Goal: Task Accomplishment & Management: Use online tool/utility

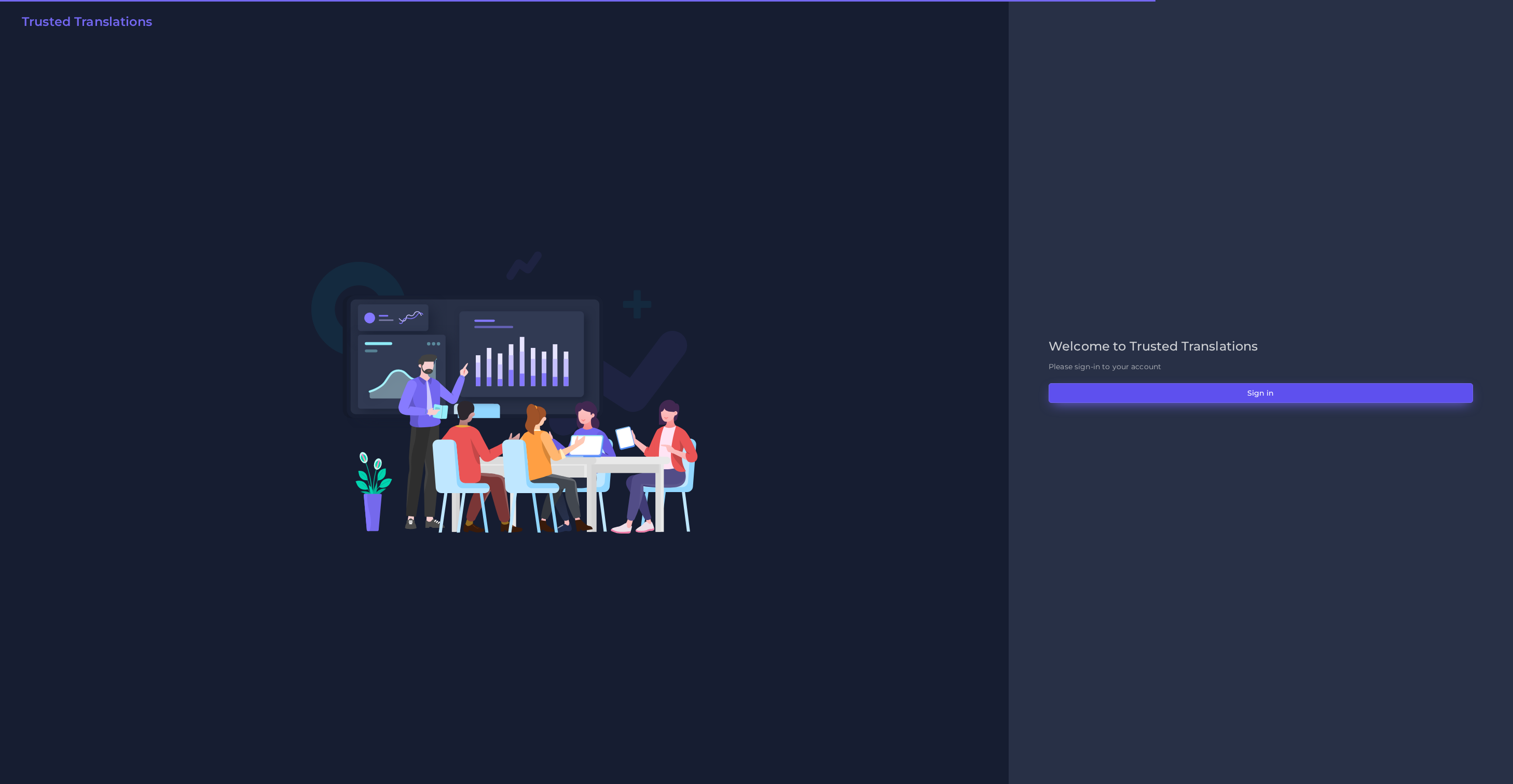
click at [1292, 399] on button "Sign in" at bounding box center [1261, 393] width 425 height 20
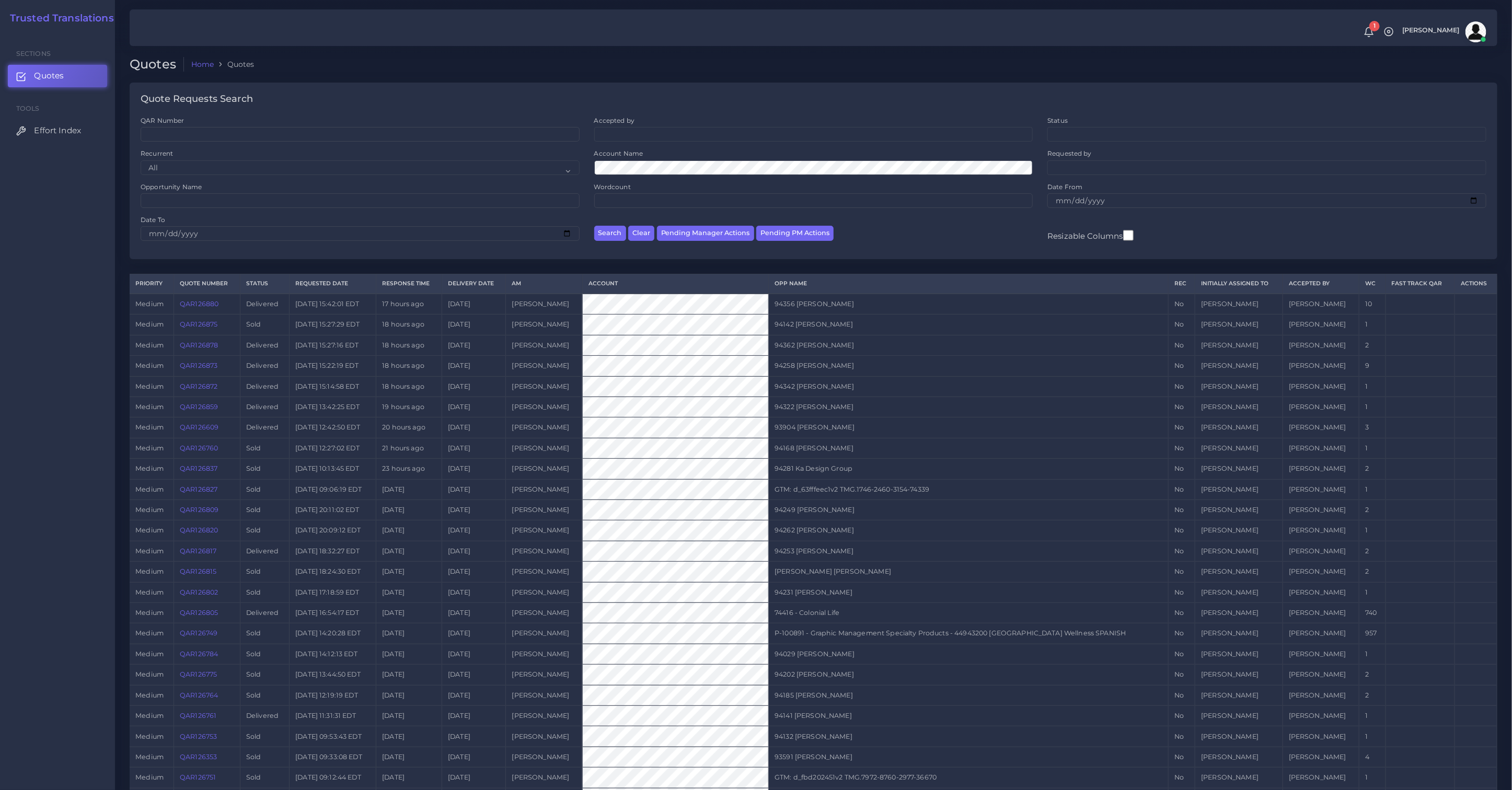
click at [206, 217] on div "Date To" at bounding box center [360, 228] width 439 height 25
click at [206, 204] on input "Opportunity Name" at bounding box center [360, 200] width 439 height 14
paste input "74397"
type input "74397"
click at [595, 226] on button "Search" at bounding box center [610, 233] width 32 height 15
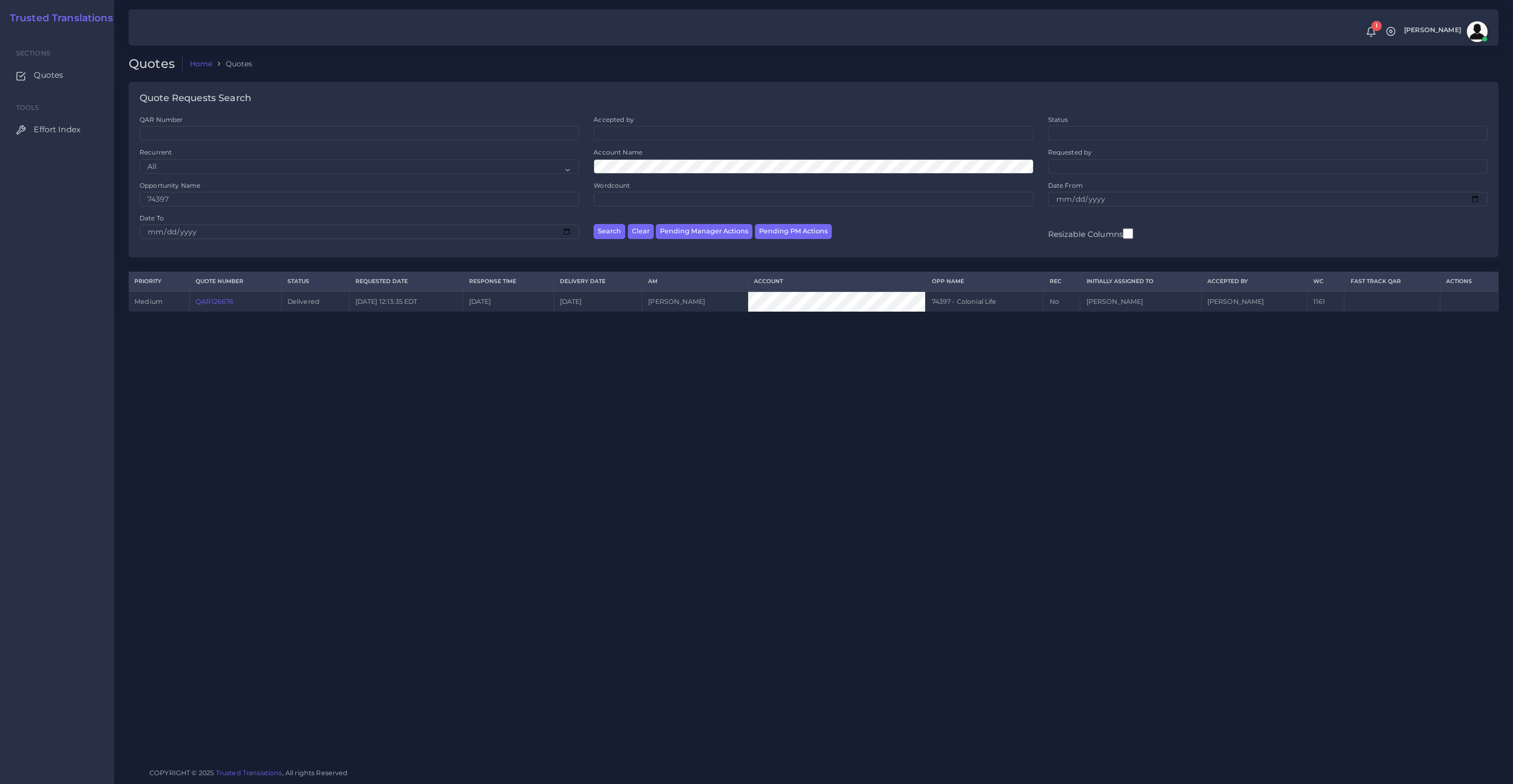
click at [220, 305] on link "QAR126676" at bounding box center [214, 301] width 38 height 7
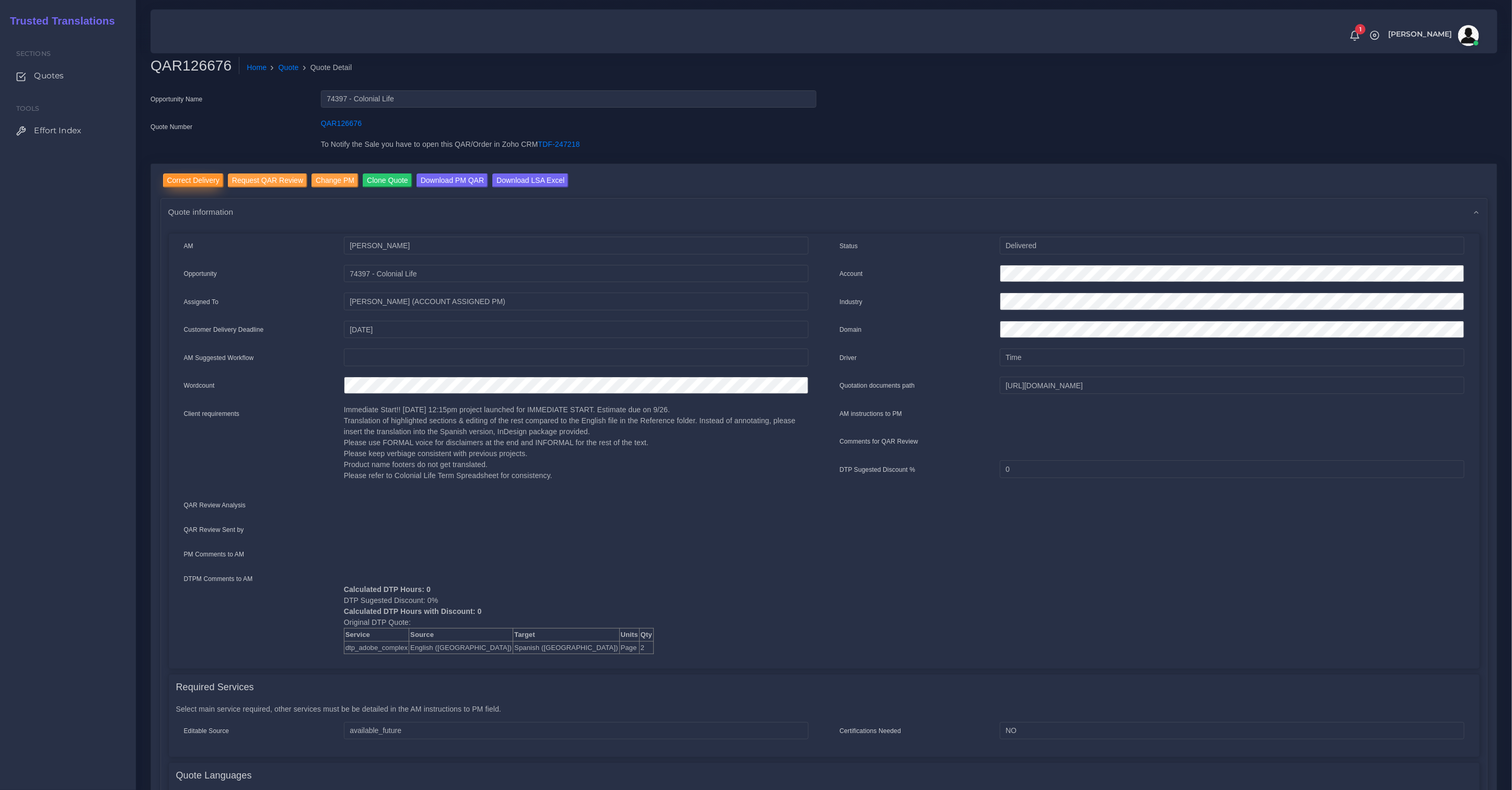
click at [196, 174] on input "Correct Delivery" at bounding box center [193, 180] width 61 height 14
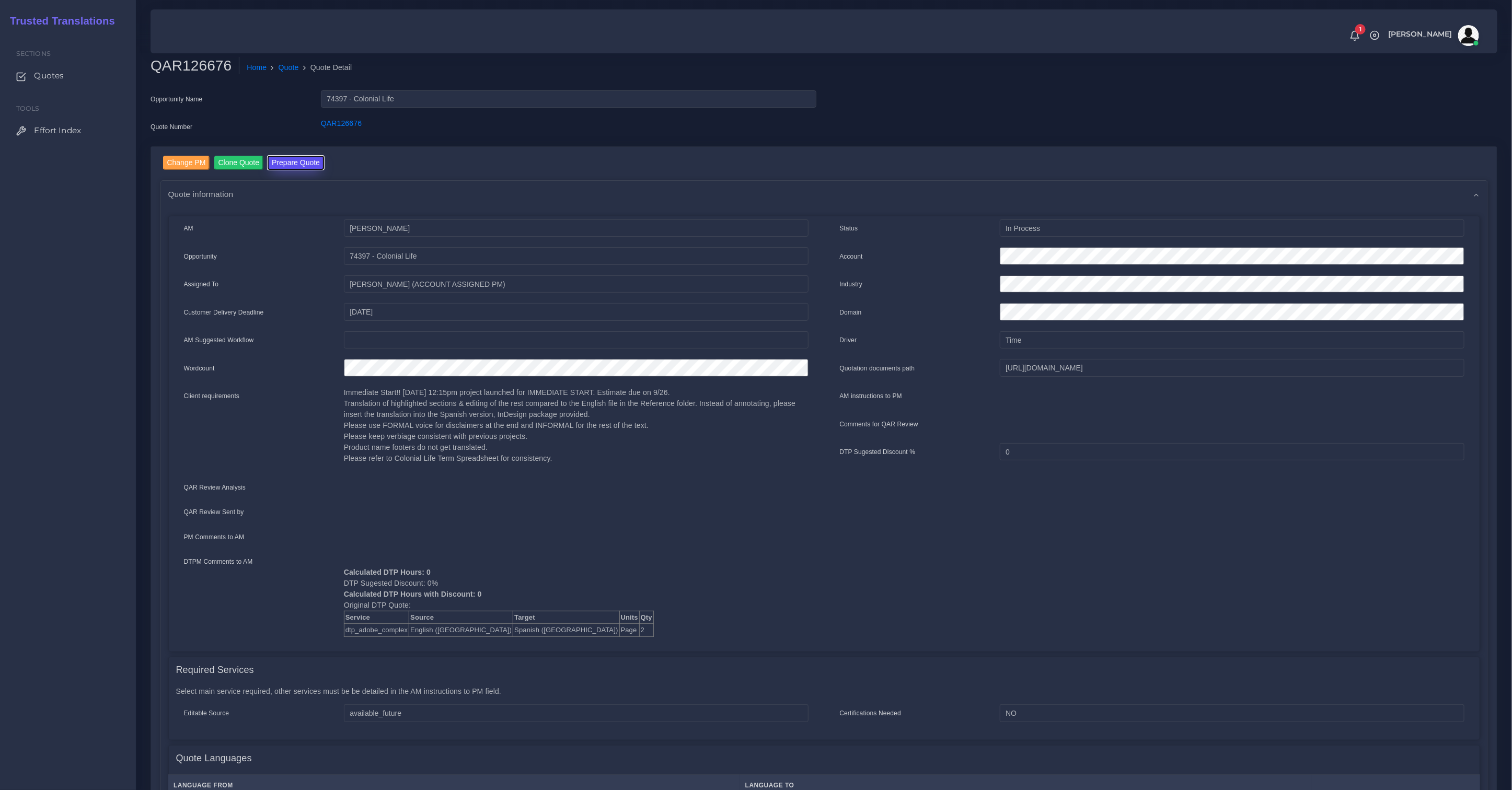
click at [316, 165] on button "Prepare Quote" at bounding box center [296, 163] width 57 height 14
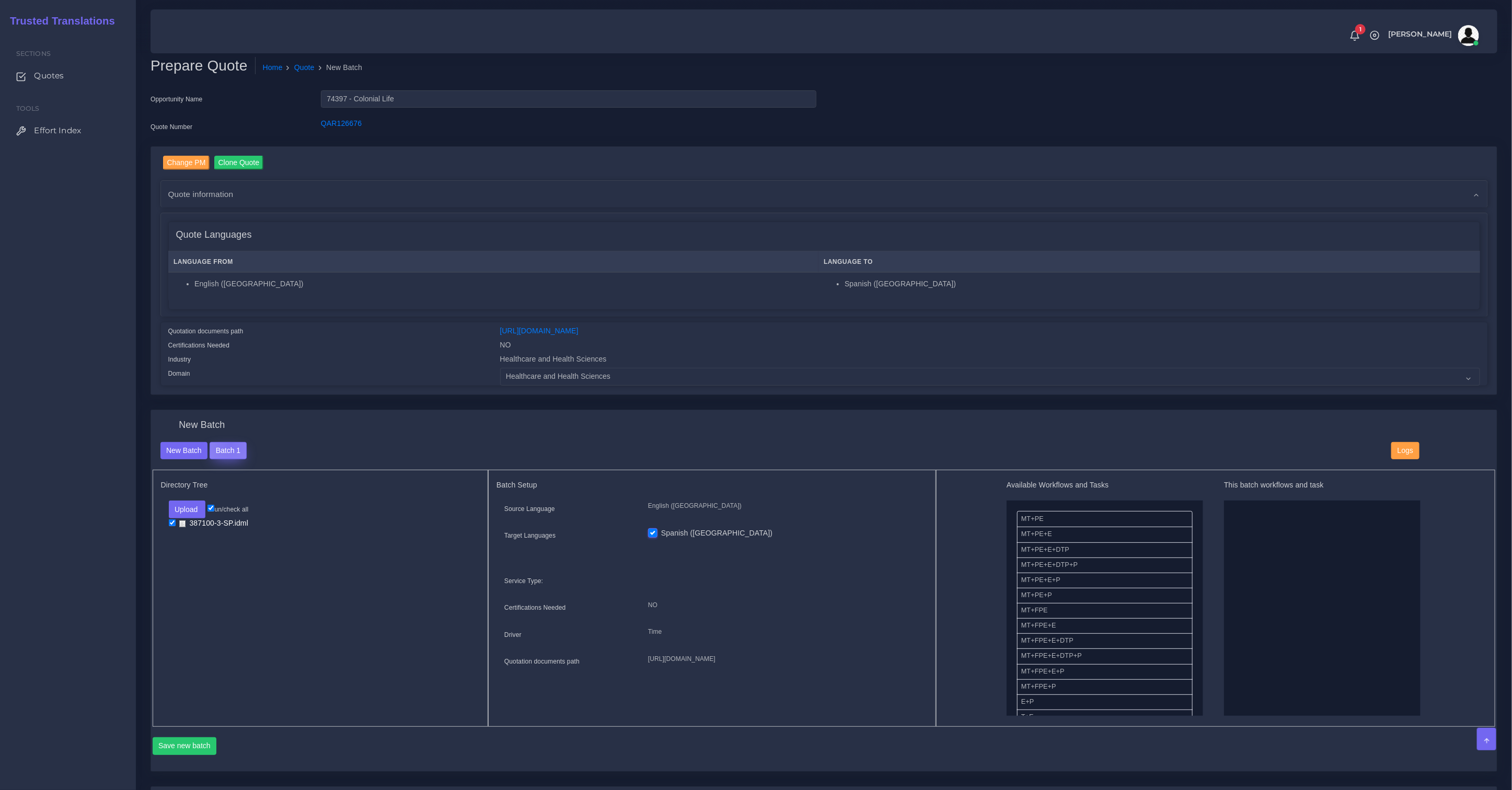
click at [231, 442] on button "Batch 1" at bounding box center [228, 451] width 37 height 18
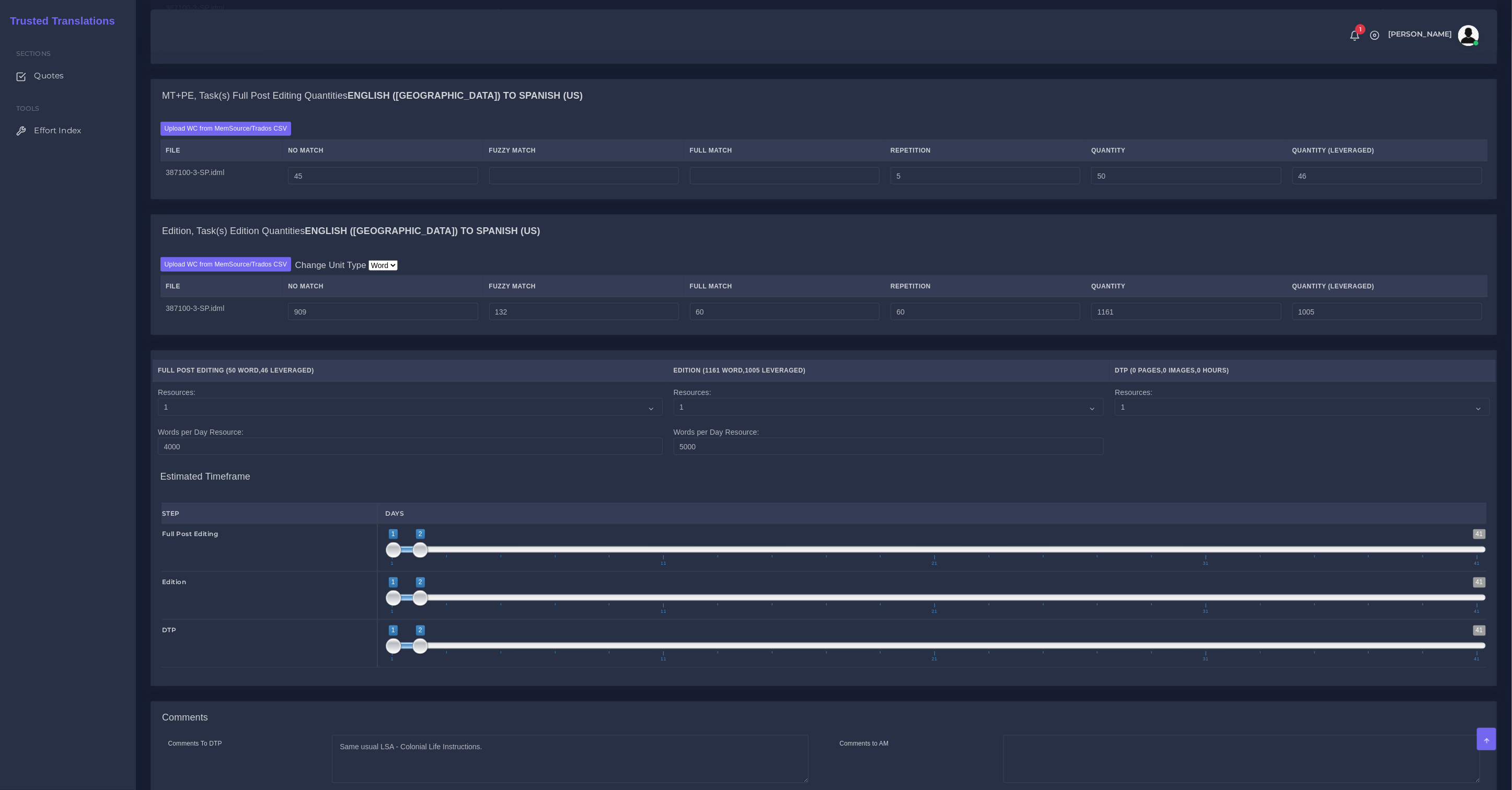
scroll to position [724, 0]
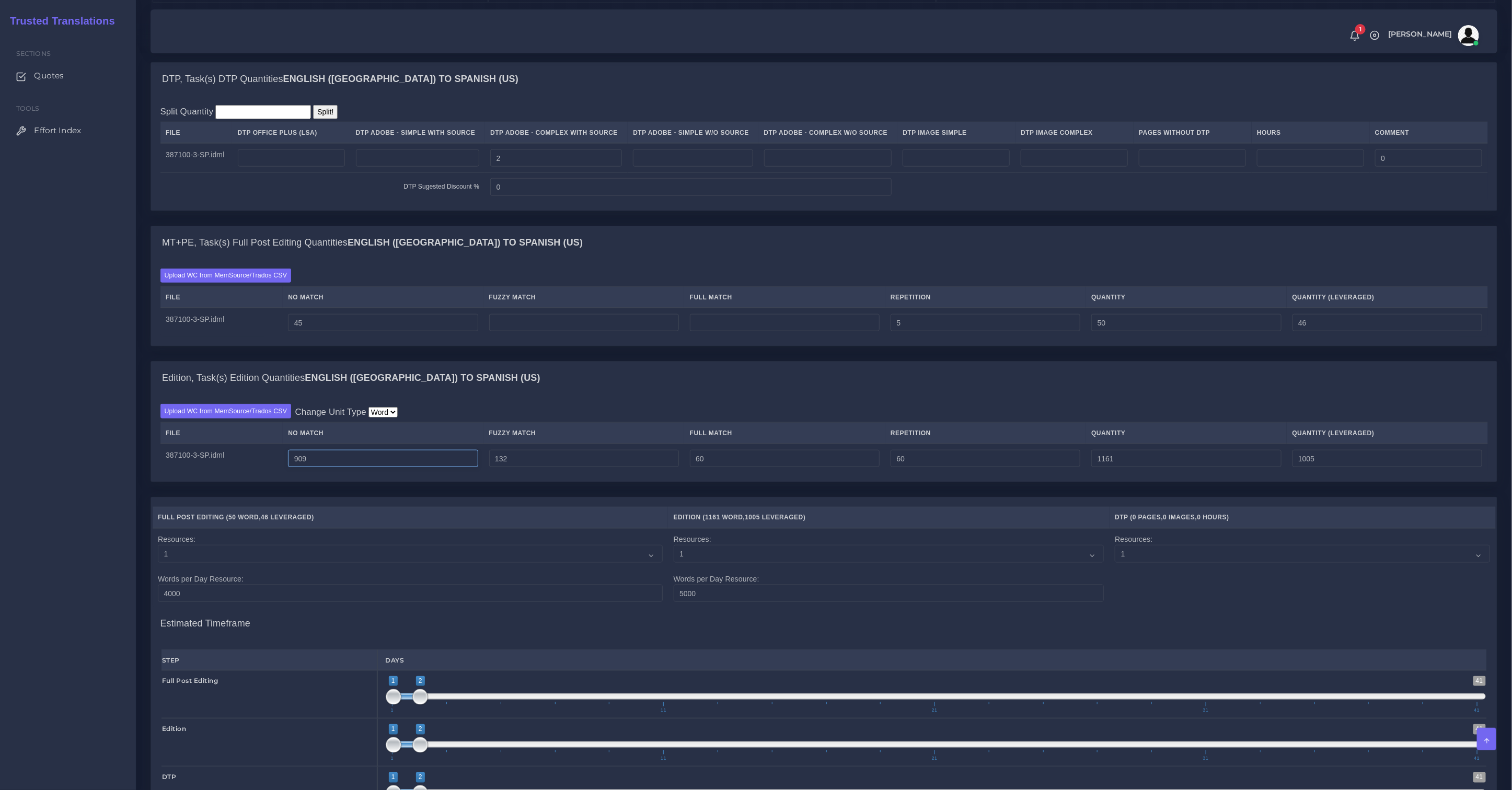
drag, startPoint x: 366, startPoint y: 466, endPoint x: 248, endPoint y: 452, distance: 118.8
click at [249, 452] on tr "387100-3-SP.idml 909 132 60 60 1161 1005" at bounding box center [824, 458] width 1327 height 29
type input "1162"
type input "1414"
type input "1258"
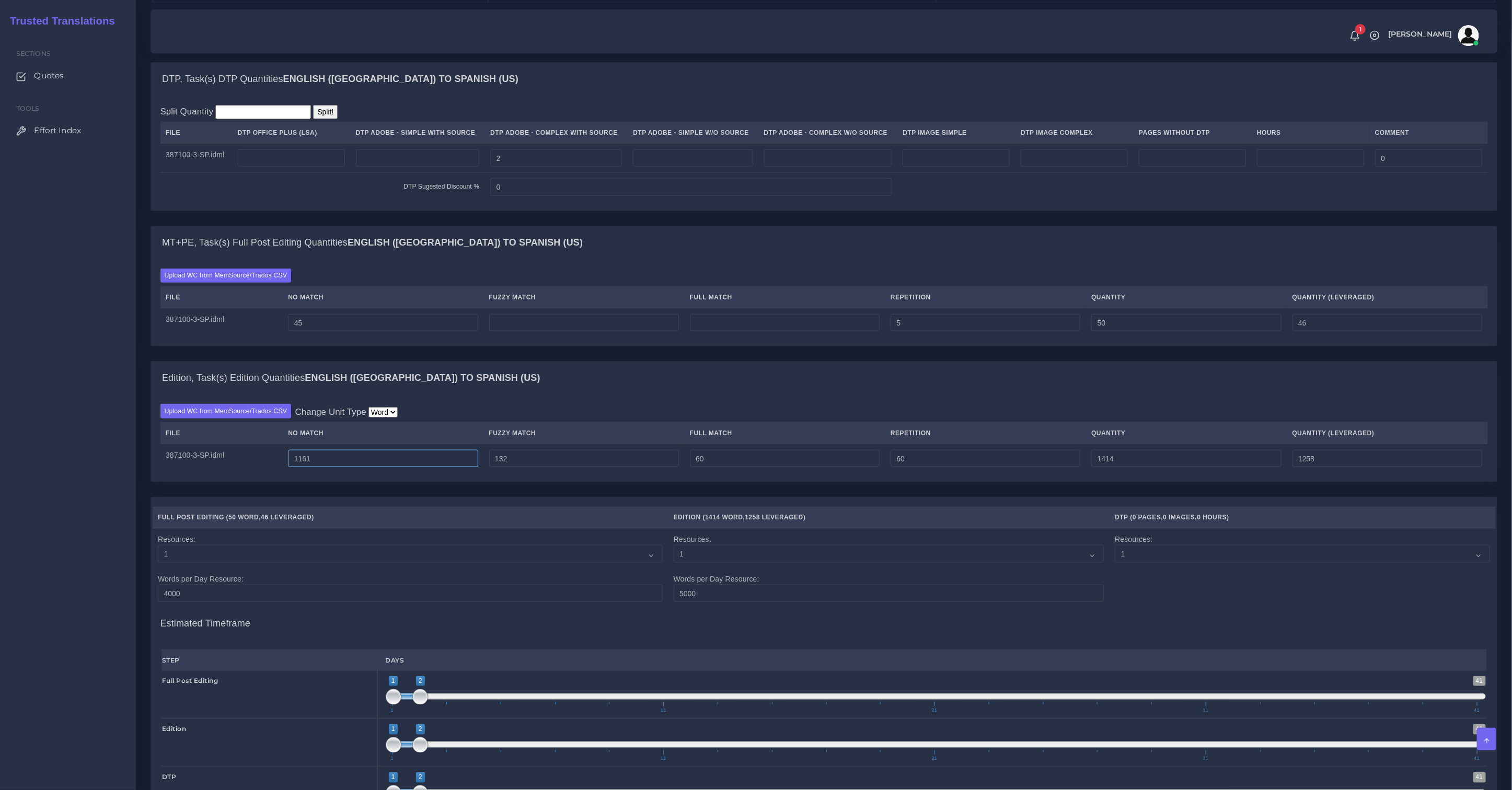
type input "1161"
type input "1413"
type input "1257"
drag, startPoint x: 581, startPoint y: 466, endPoint x: 475, endPoint y: 467, distance: 106.0
click at [476, 467] on tr "387100-3-SP.idml 1161 132 60 60 1413 1257" at bounding box center [824, 458] width 1327 height 29
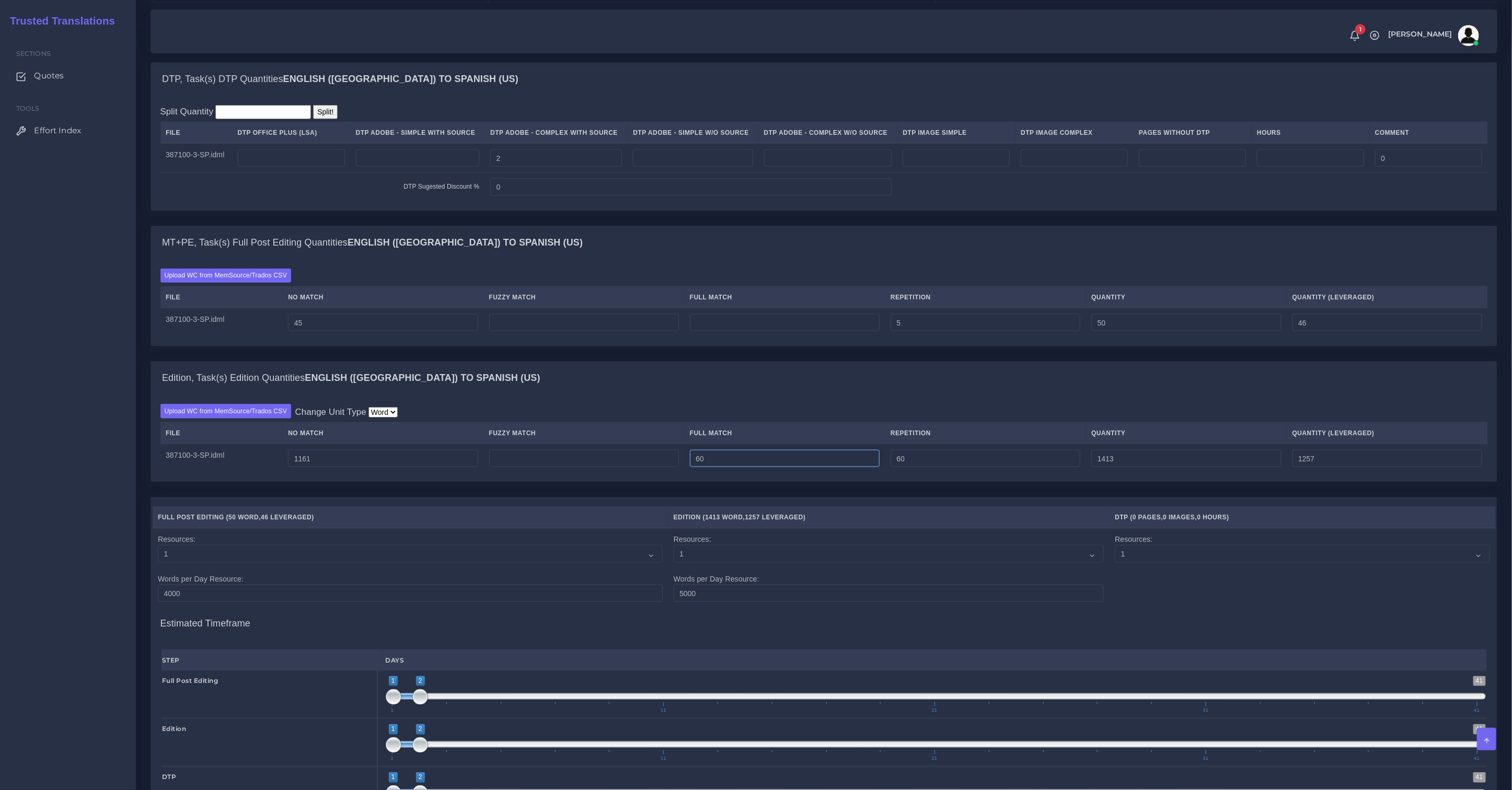
type input "0"
type input "1281"
type input "1191"
drag, startPoint x: 731, startPoint y: 468, endPoint x: 650, endPoint y: 446, distance: 83.9
click at [561, 447] on table "File No Match Fuzzy Match Full Match Repetition Quantity Quantity (Leveraged) 3…" at bounding box center [824, 448] width 1327 height 51
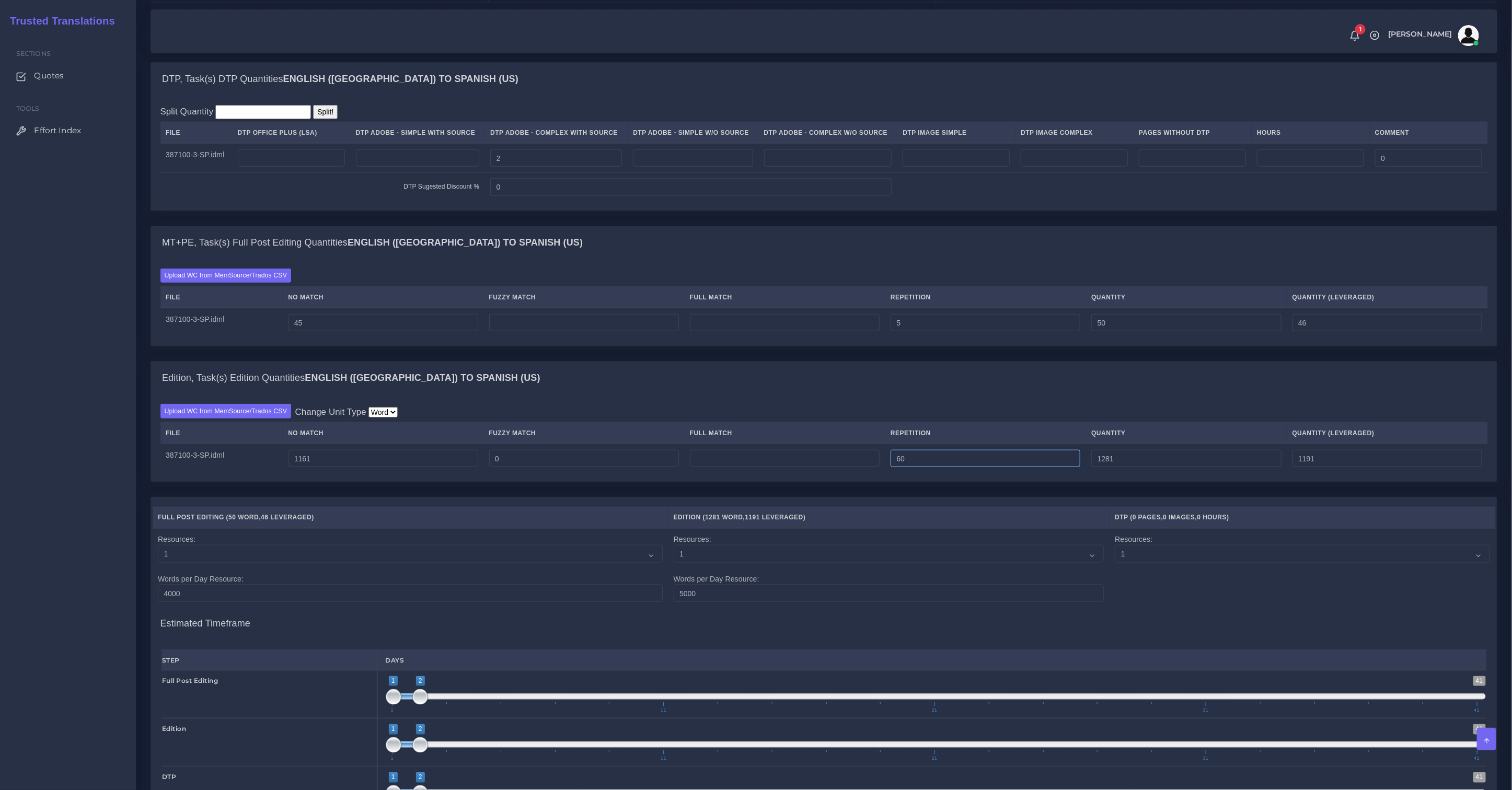
type input "0"
type input "1221"
type input "1176"
drag, startPoint x: 951, startPoint y: 461, endPoint x: 517, endPoint y: 421, distance: 435.8
click at [568, 428] on div "Upload WC from MemSource/Trados CSV Change Unit Type Word File No Match Fuzzy M…" at bounding box center [824, 438] width 1327 height 69
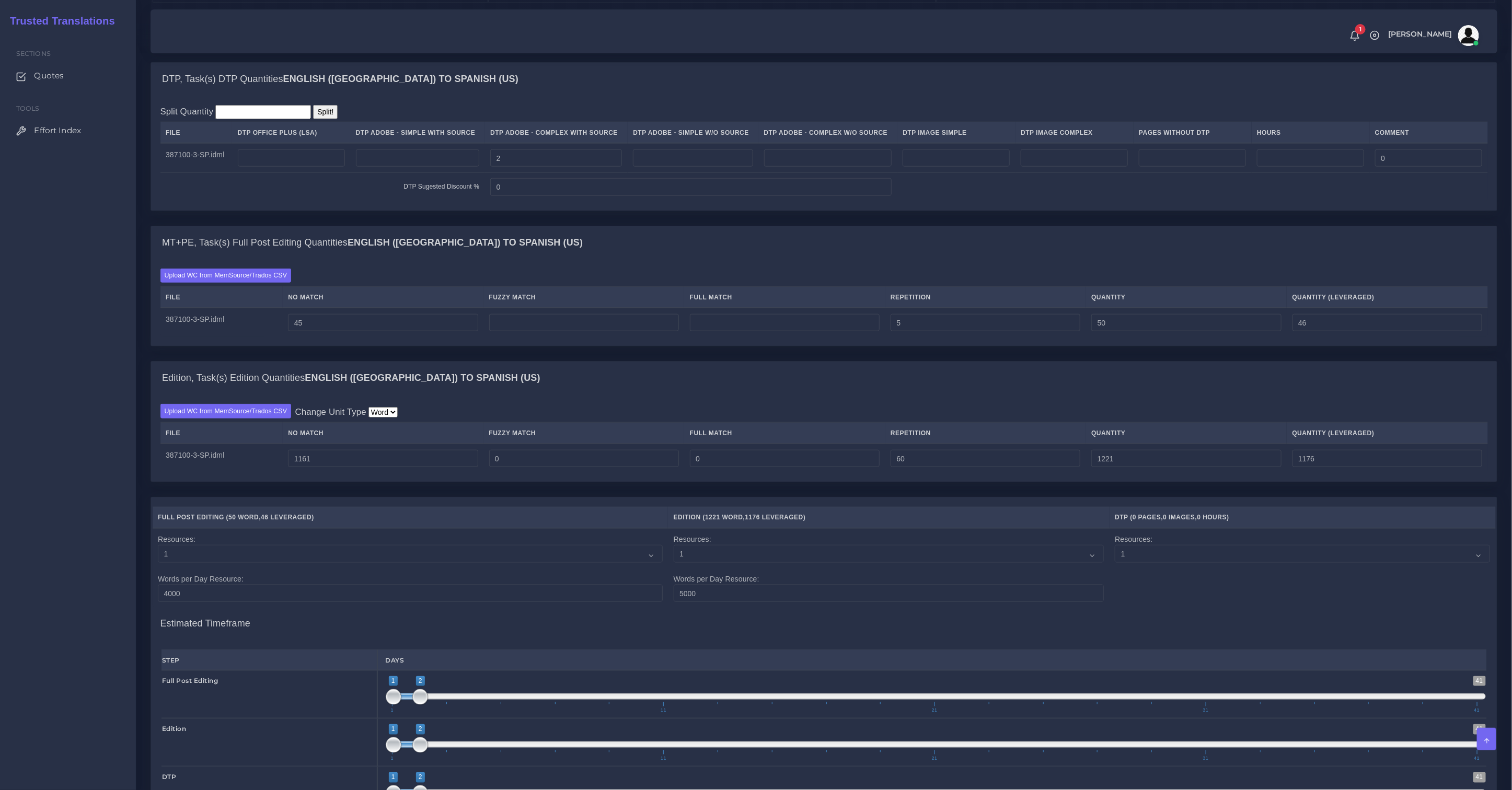
click at [1121, 403] on div "Upload WC from MemSource/Trados CSV Change Unit Type Word File No Match Fuzzy M…" at bounding box center [824, 439] width 1346 height 87
drag, startPoint x: 935, startPoint y: 461, endPoint x: 843, endPoint y: 454, distance: 92.3
click at [843, 454] on tr "387100-3-SP.idml 1161 0 0 60 1221 1176" at bounding box center [824, 458] width 1327 height 29
type input "0"
type input "1161"
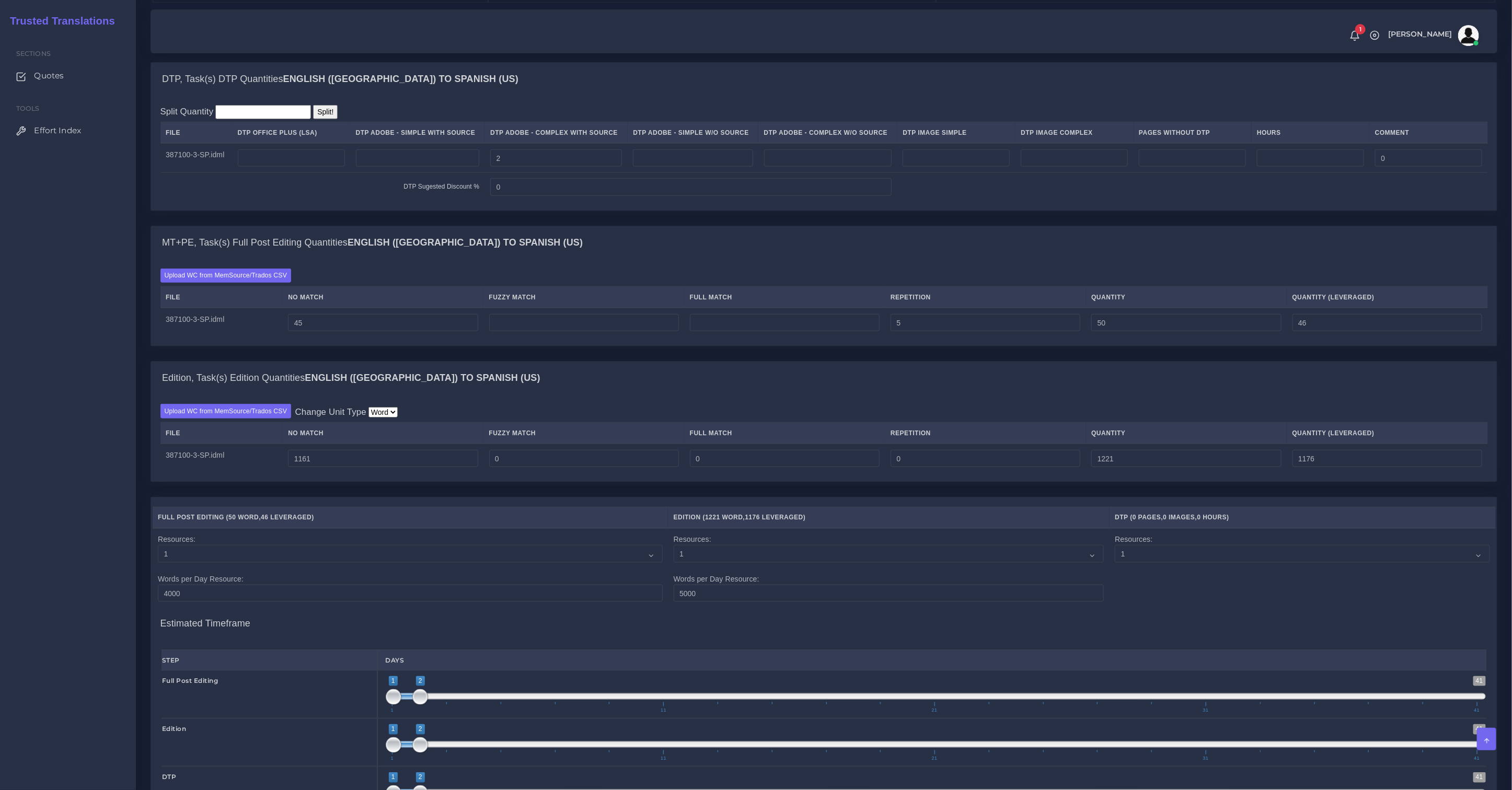
type input "1161"
click at [1027, 407] on div "Upload WC from MemSource/Trados CSV Change Unit Type Word File No Match Fuzzy M…" at bounding box center [824, 439] width 1346 height 87
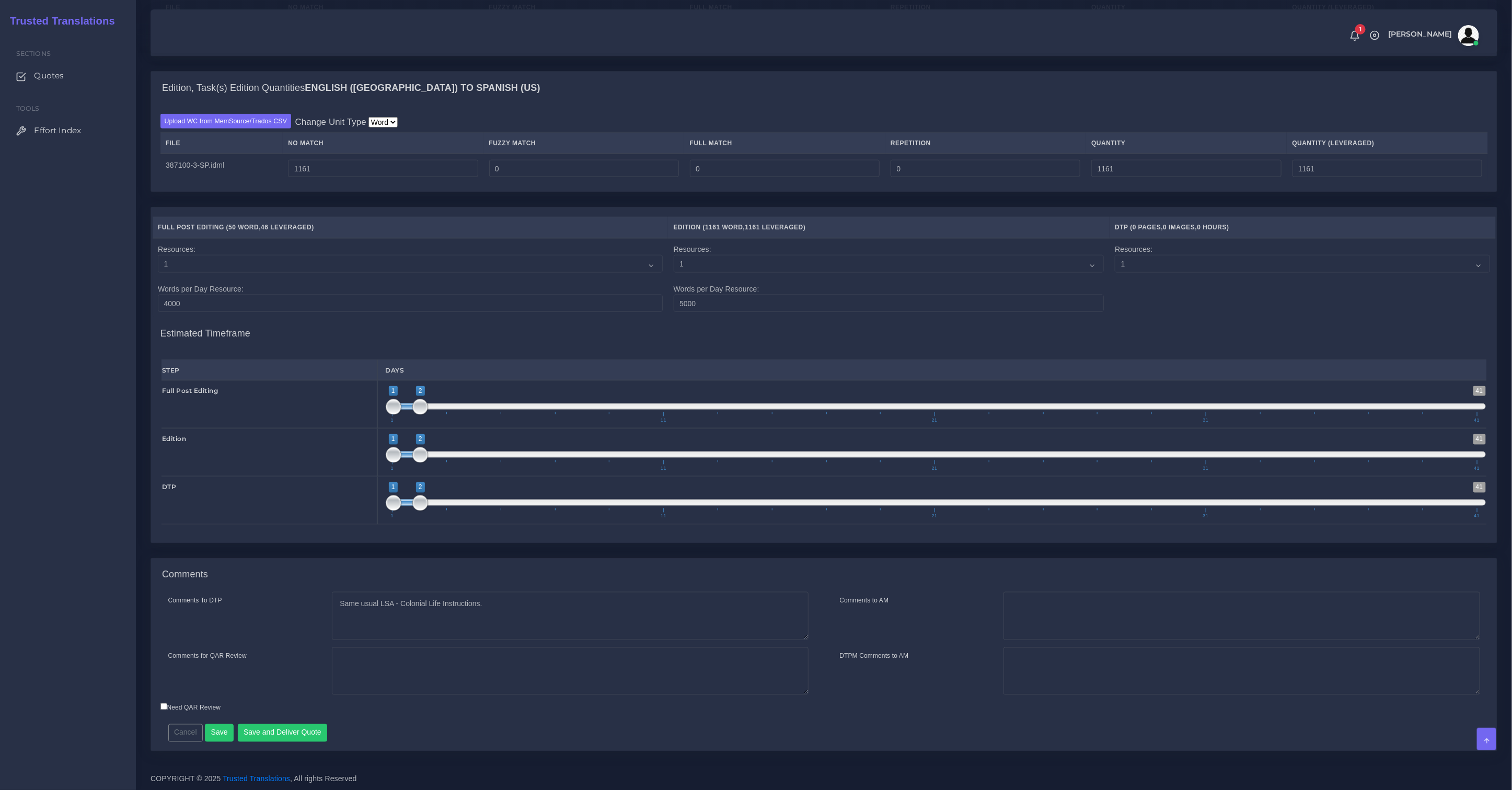
scroll to position [1019, 0]
click at [291, 735] on button "Save and Deliver Quote" at bounding box center [283, 733] width 90 height 18
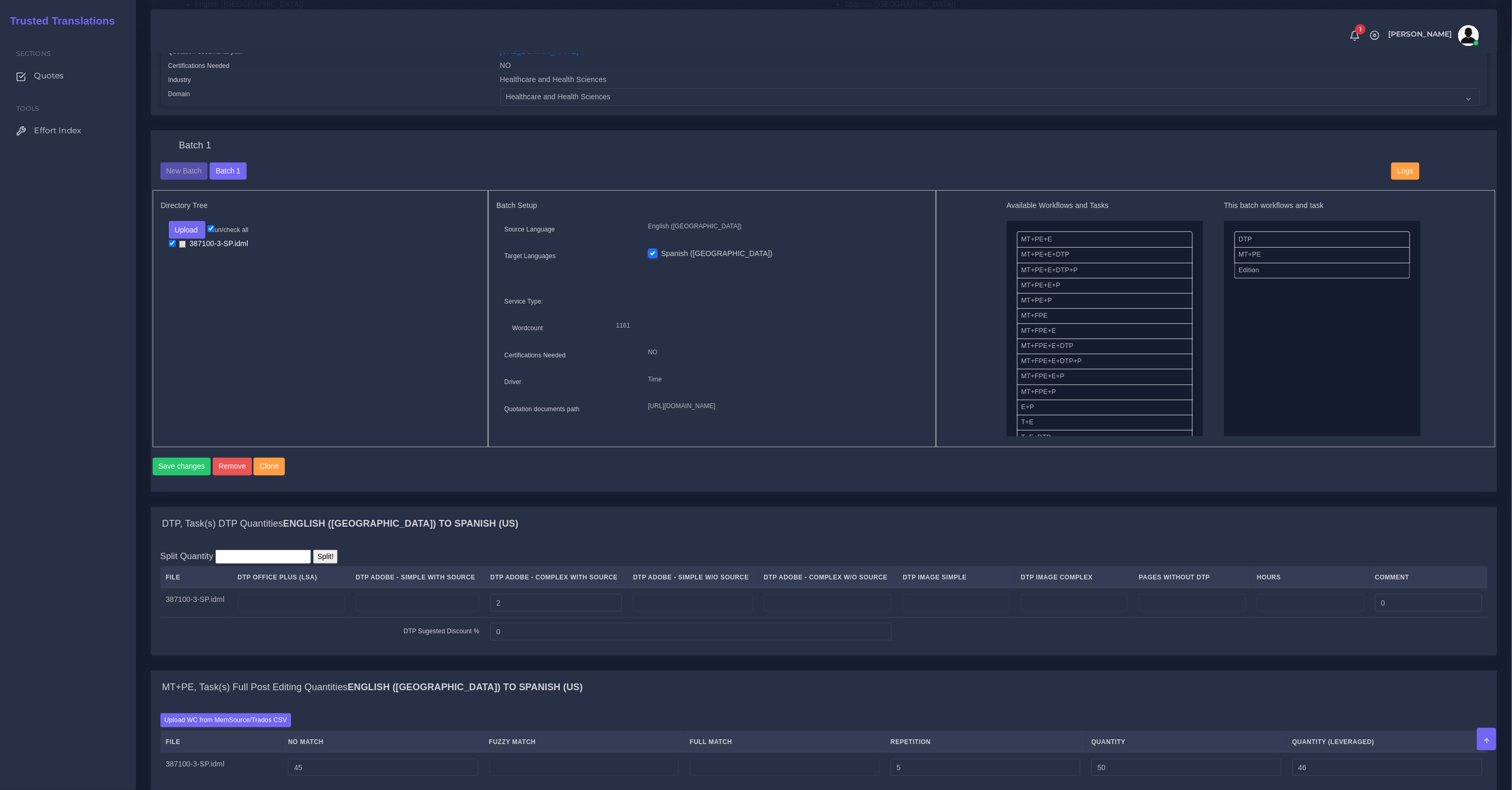
scroll to position [448, 0]
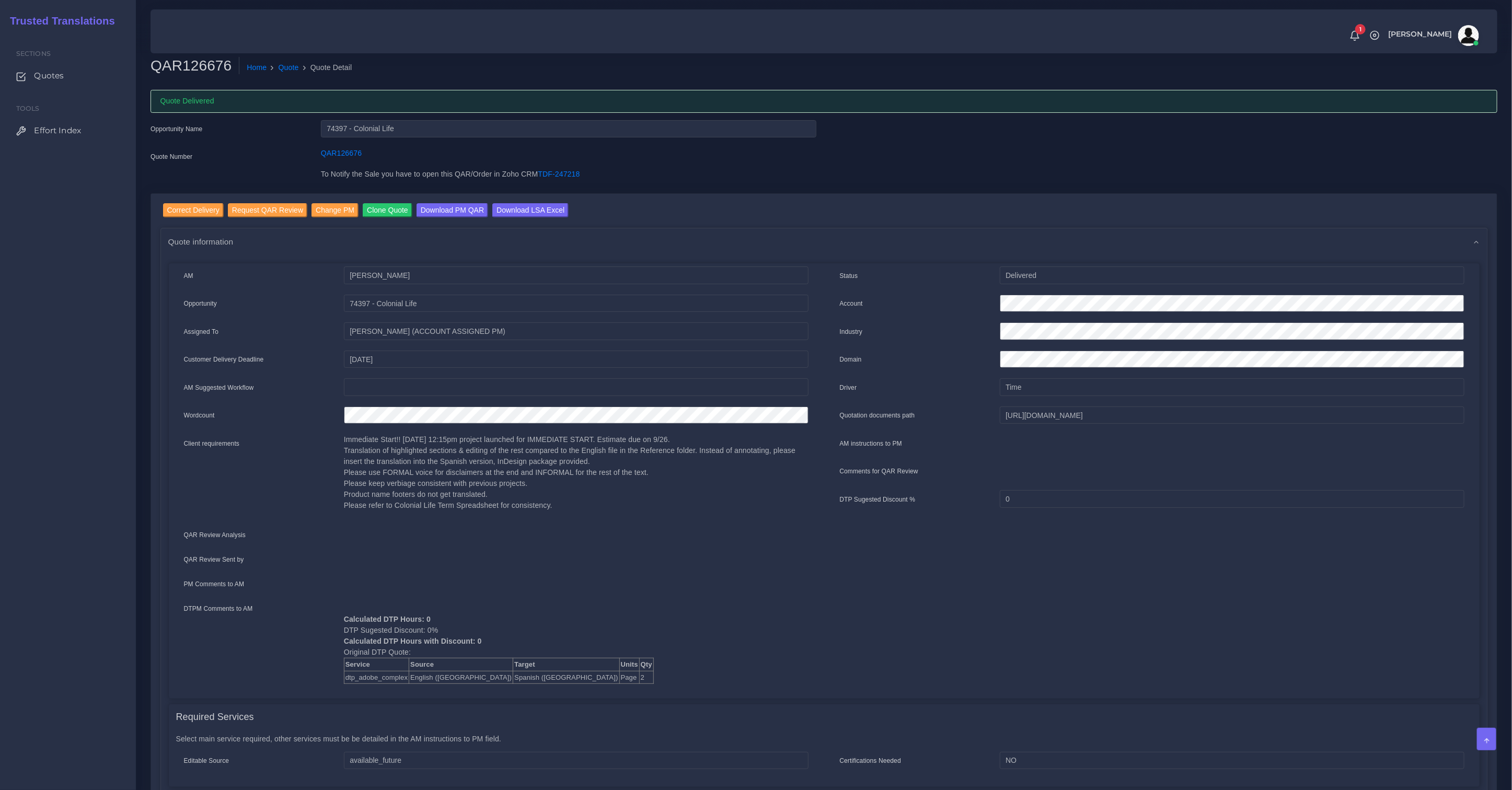
click at [440, 150] on div "QAR126676" at bounding box center [569, 158] width 511 height 21
click at [340, 124] on input "74397 - Colonial Life" at bounding box center [569, 129] width 496 height 18
click at [284, 64] on link "Quote" at bounding box center [289, 68] width 21 height 11
